Goal: Book appointment/travel/reservation

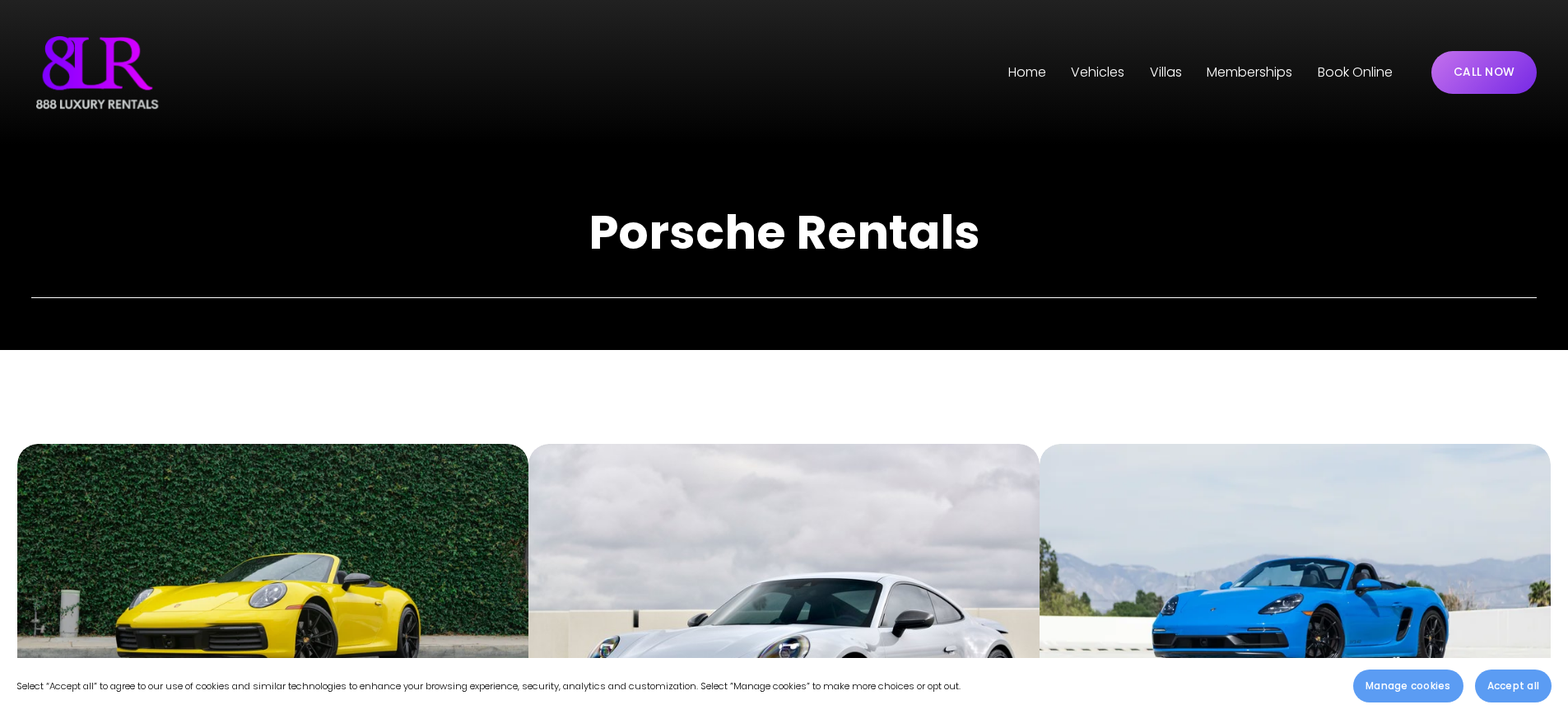
click at [1093, 73] on span "Vehicles" at bounding box center [1097, 73] width 53 height 24
click at [0, 0] on span "[GEOGRAPHIC_DATA]" at bounding box center [0, 0] width 0 height 0
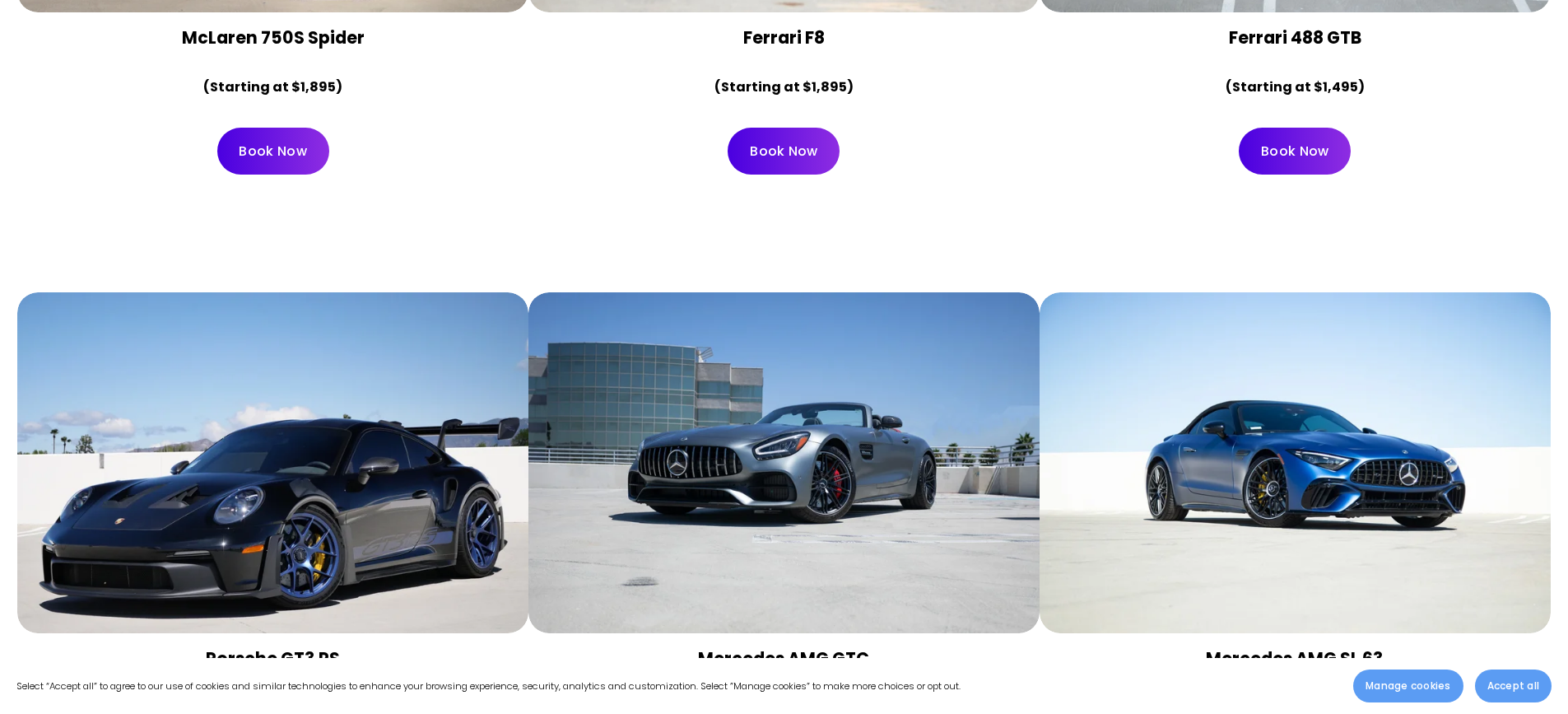
scroll to position [3210, 0]
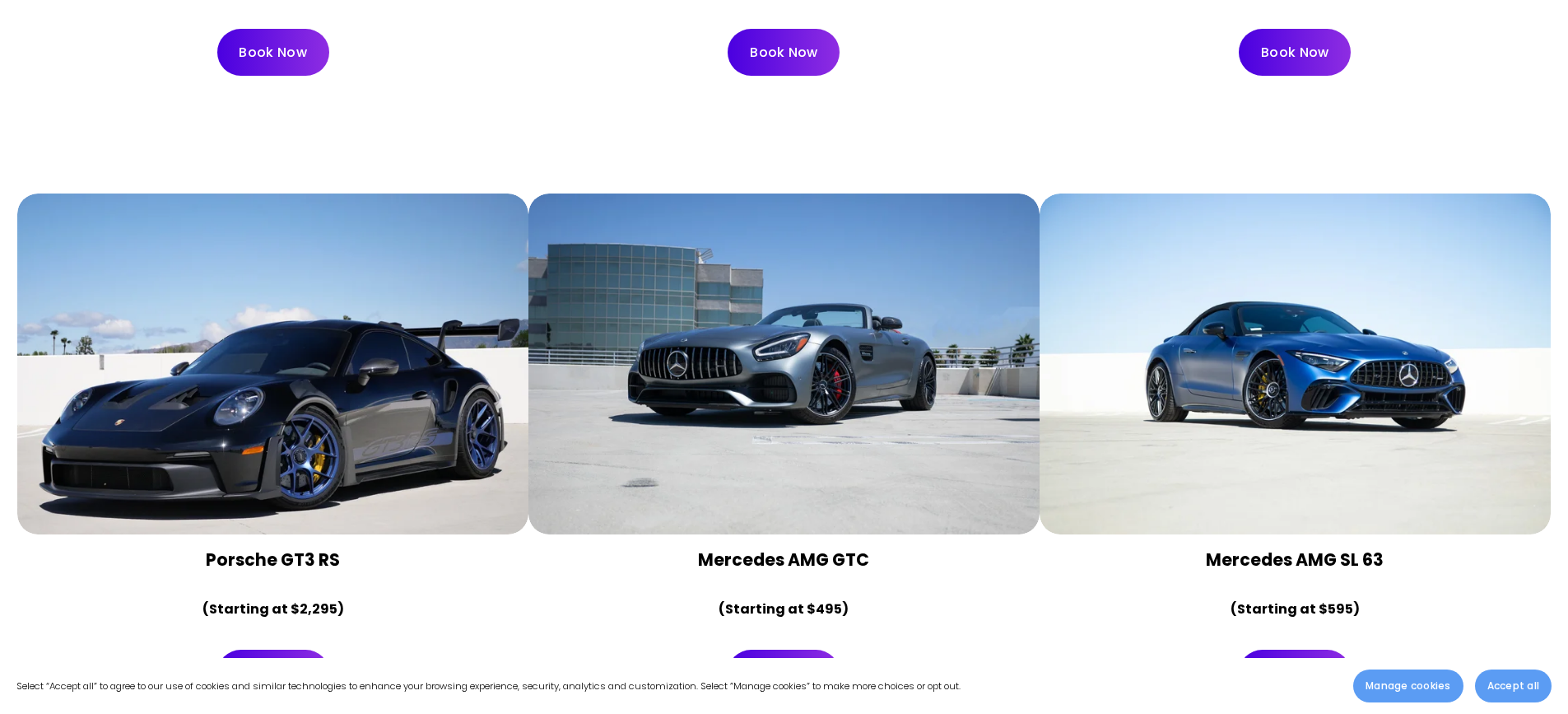
click at [280, 650] on link "Book Now" at bounding box center [273, 673] width 112 height 47
